Goal: Task Accomplishment & Management: Manage account settings

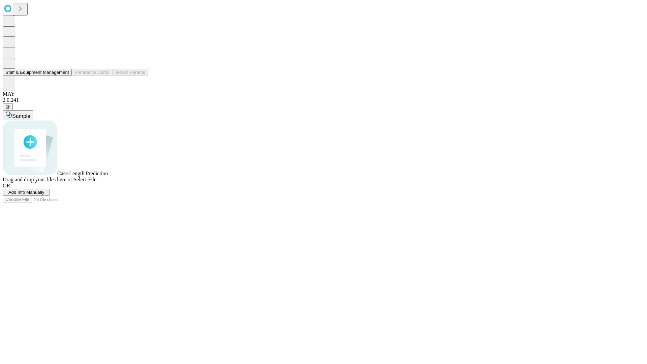
click at [64, 76] on button "Staff & Equipment Management" at bounding box center [37, 72] width 69 height 7
